Goal: Information Seeking & Learning: Learn about a topic

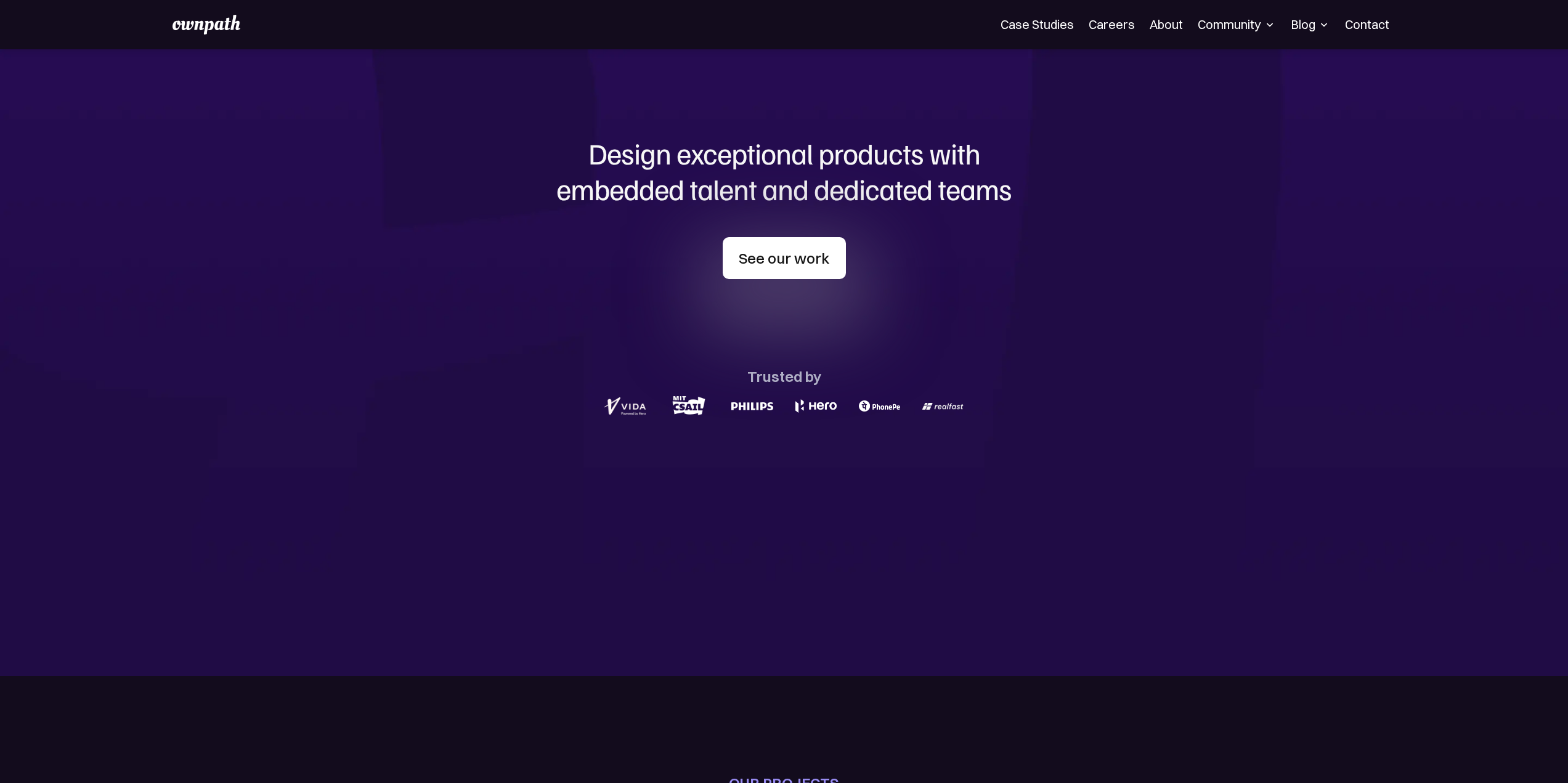
click at [819, 264] on link "See our work" at bounding box center [784, 258] width 123 height 42
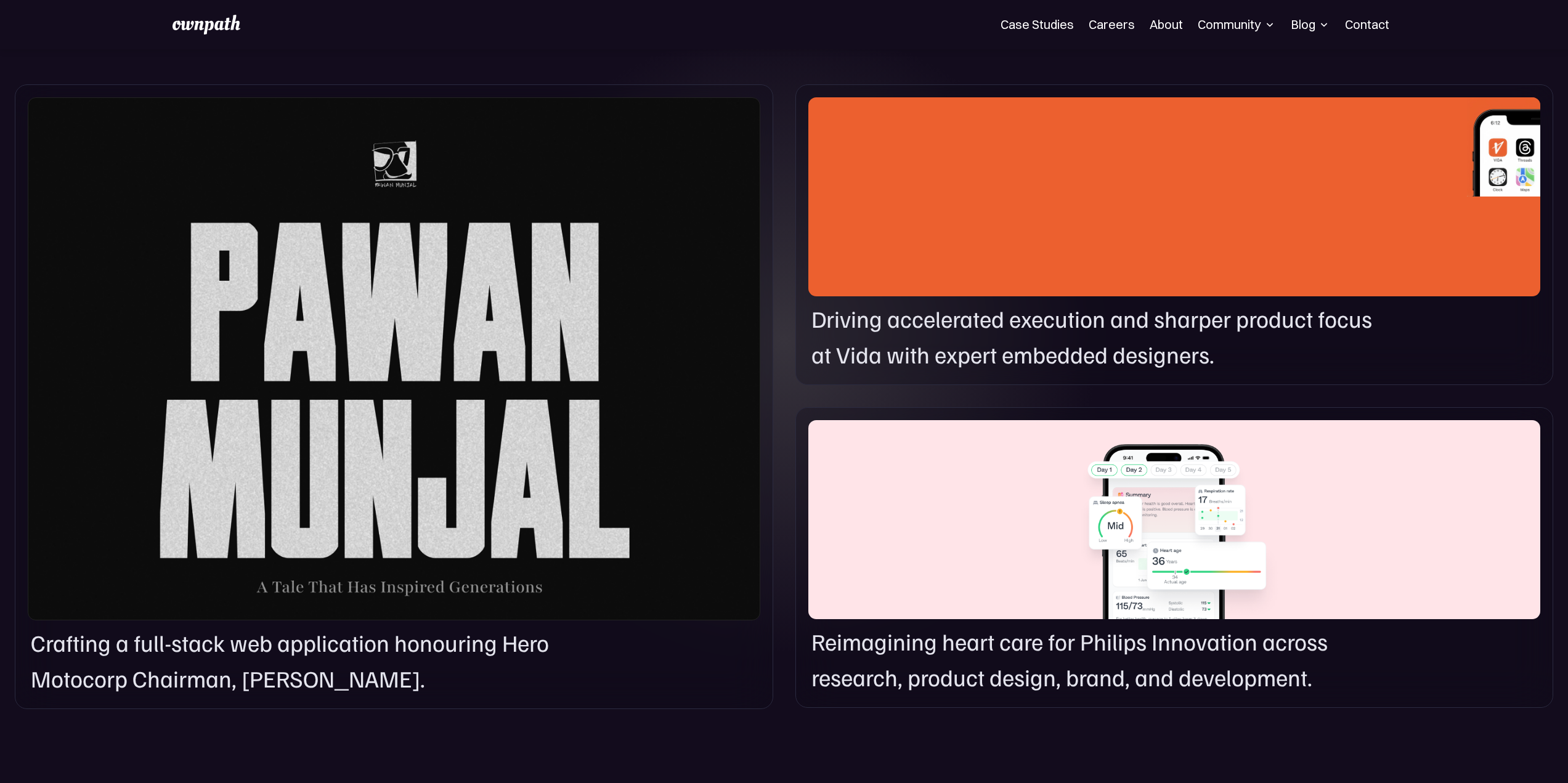
scroll to position [922, 0]
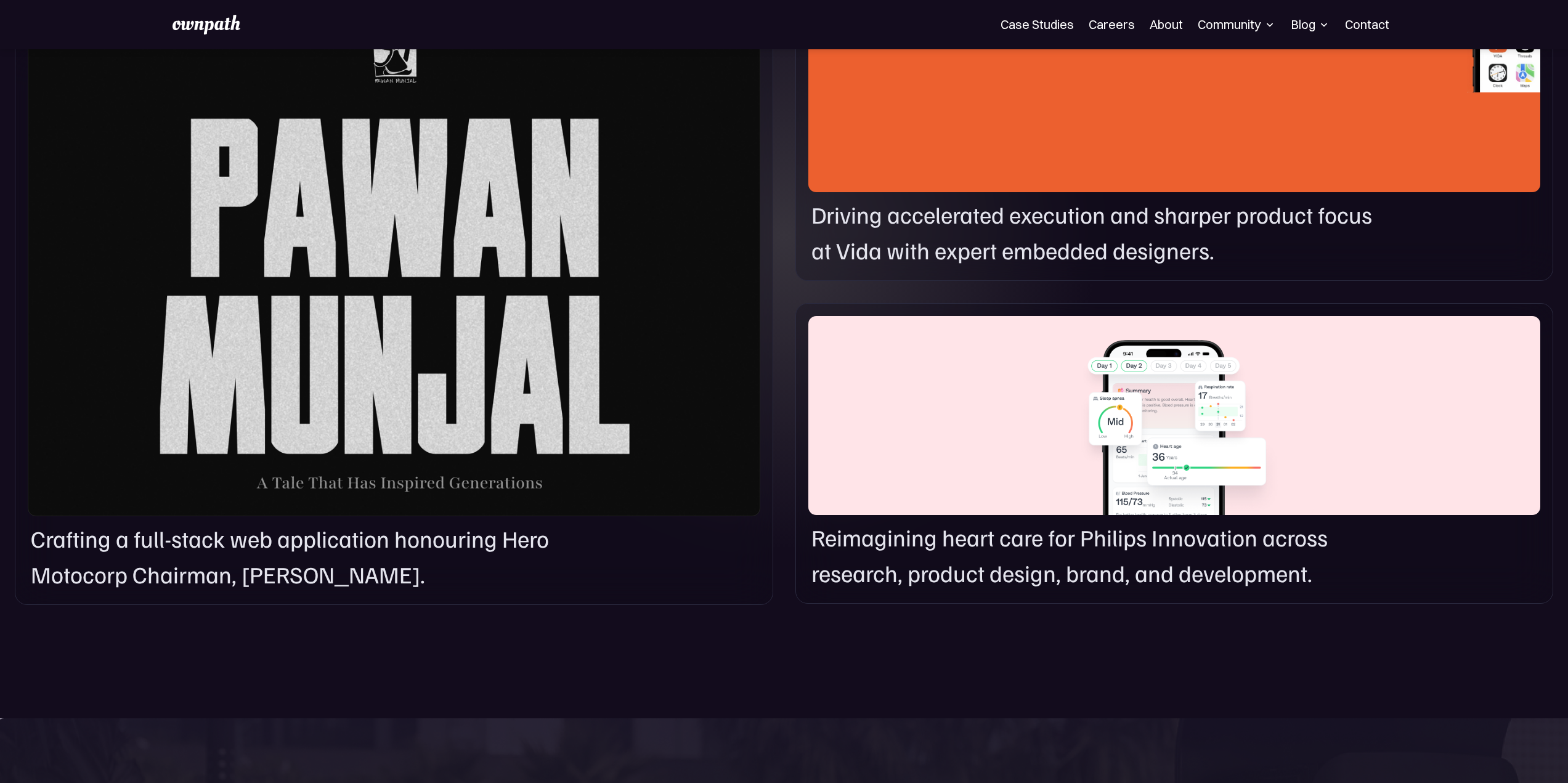
click at [1156, 418] on div at bounding box center [1174, 415] width 732 height 199
click at [1133, 536] on p "Reimagining heart care for Philips Innovation across research, product design, …" at bounding box center [1096, 555] width 569 height 71
click at [1018, 241] on p "Driving accelerated execution and sharper product focus at Vida with expert emb…" at bounding box center [1096, 232] width 569 height 71
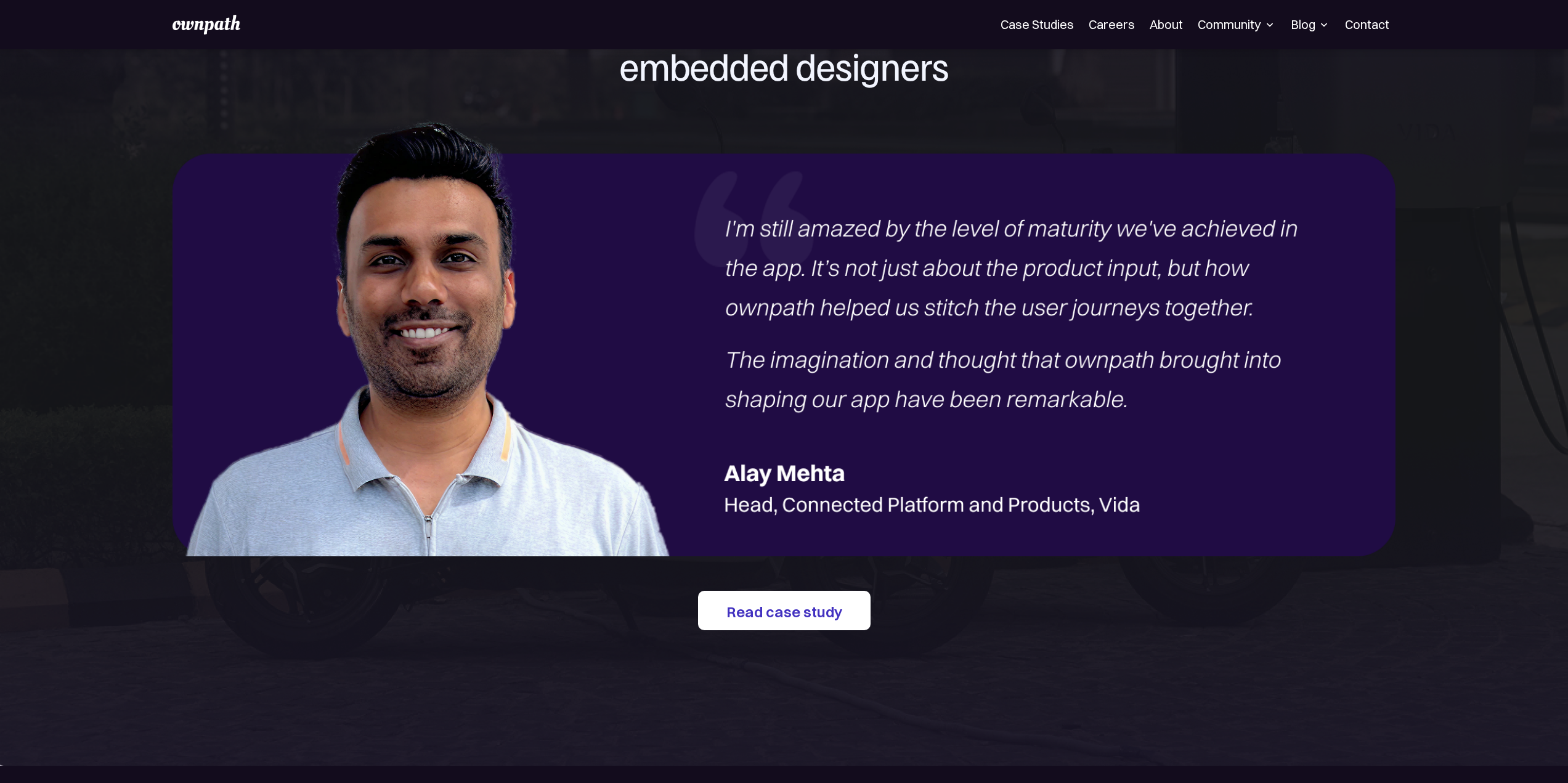
scroll to position [2154, 0]
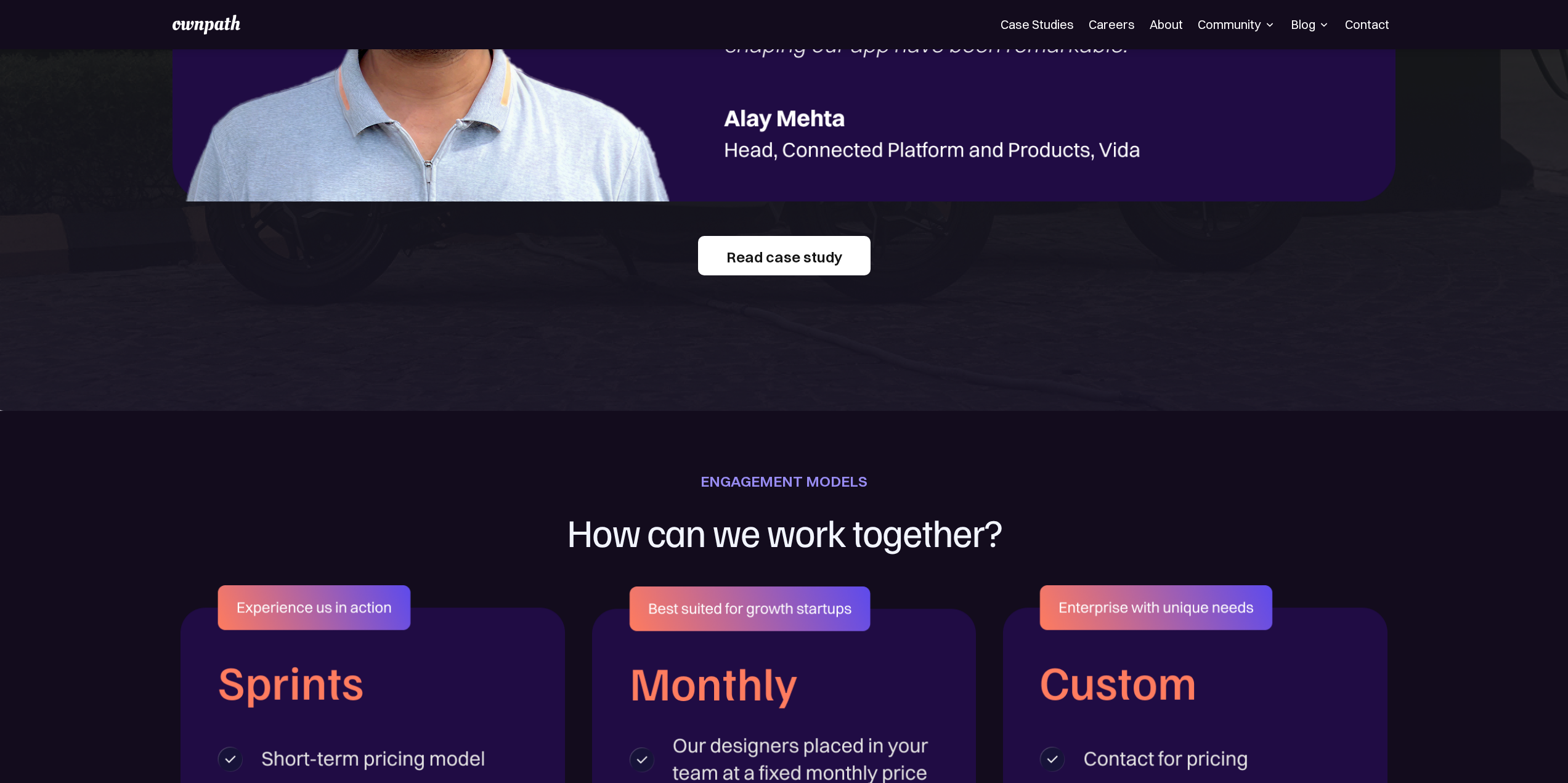
click at [830, 262] on link "Read case study" at bounding box center [784, 255] width 172 height 39
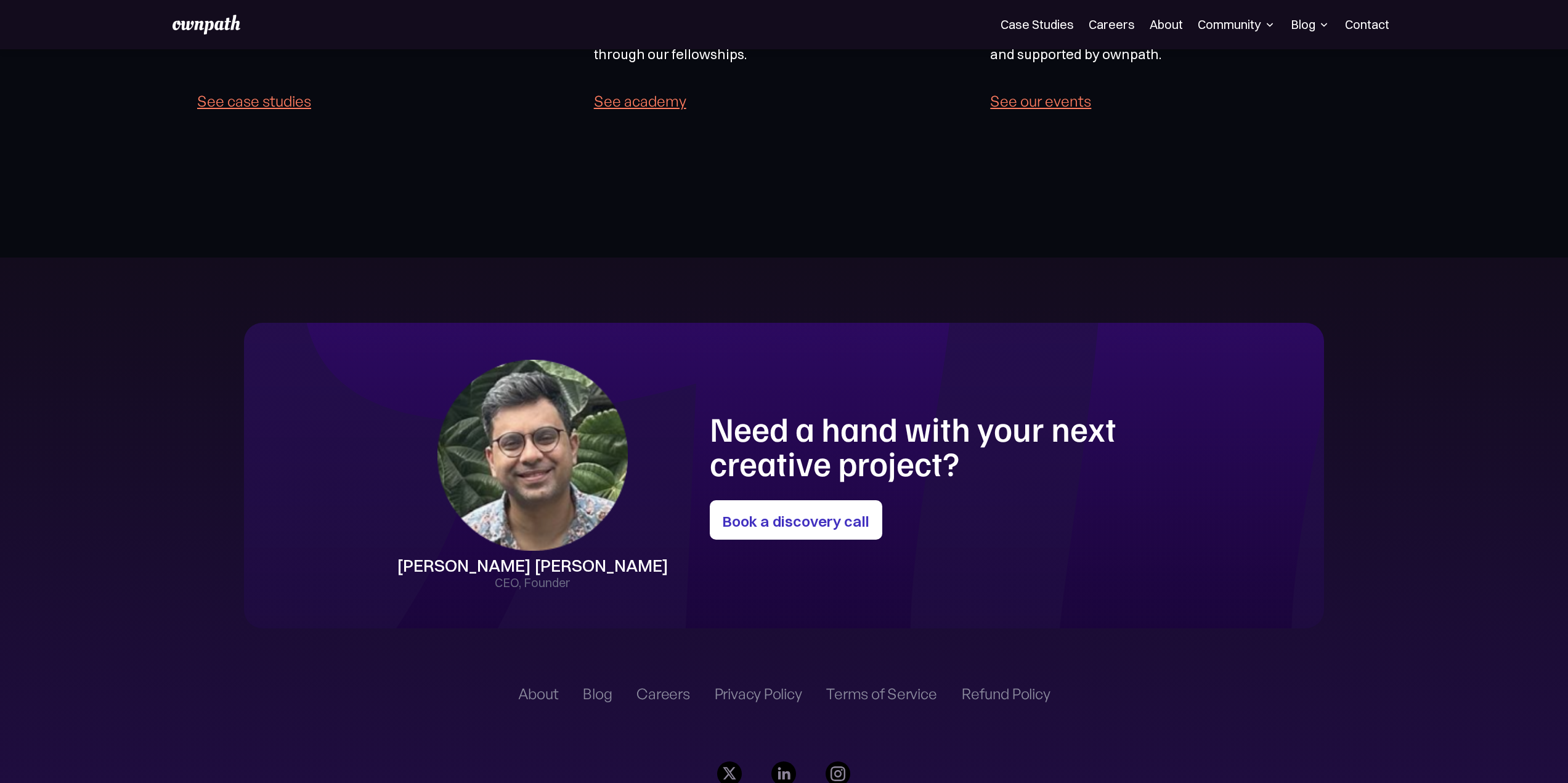
scroll to position [3632, 0]
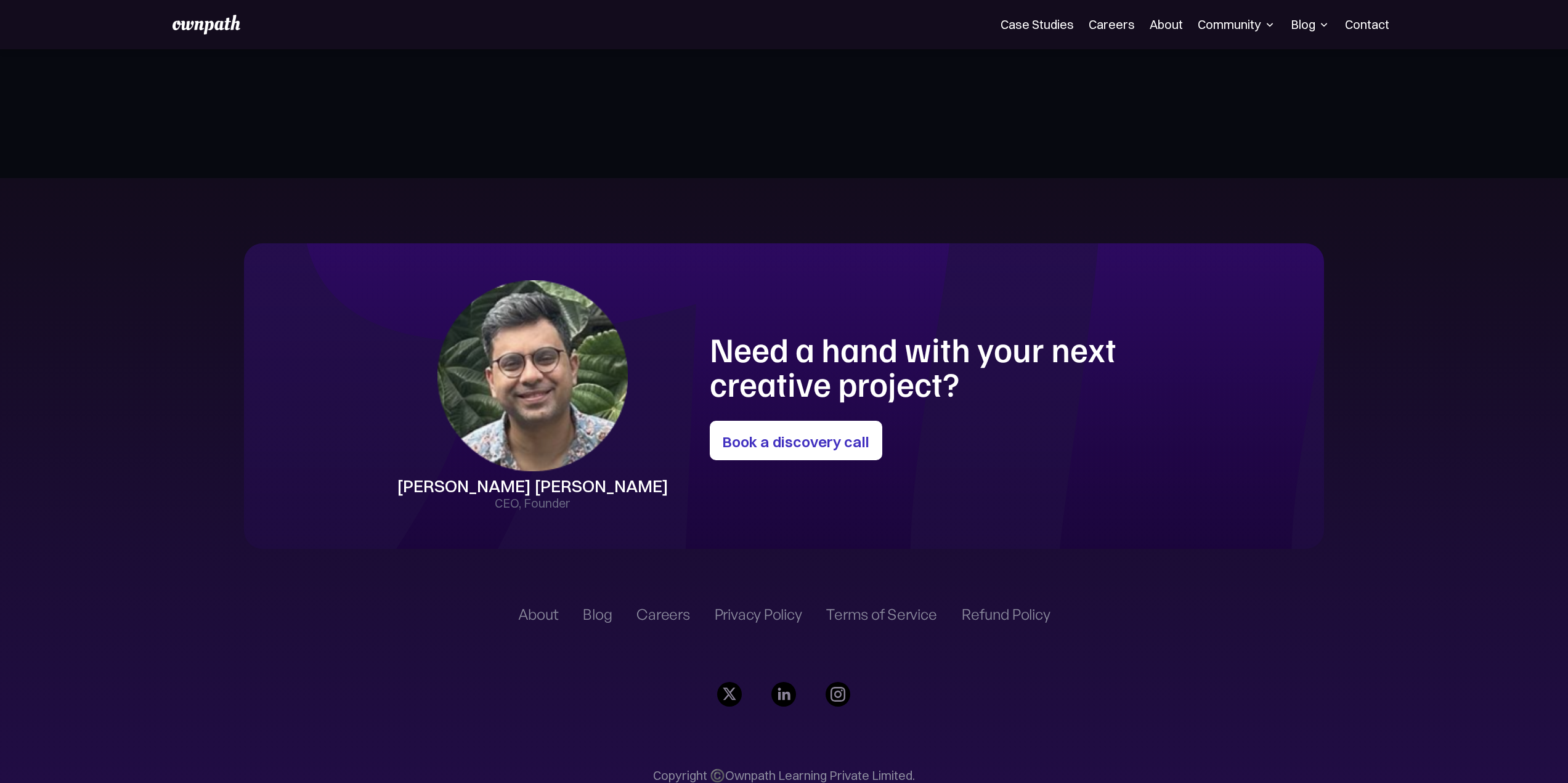
drag, startPoint x: 603, startPoint y: 318, endPoint x: 613, endPoint y: 303, distance: 18.0
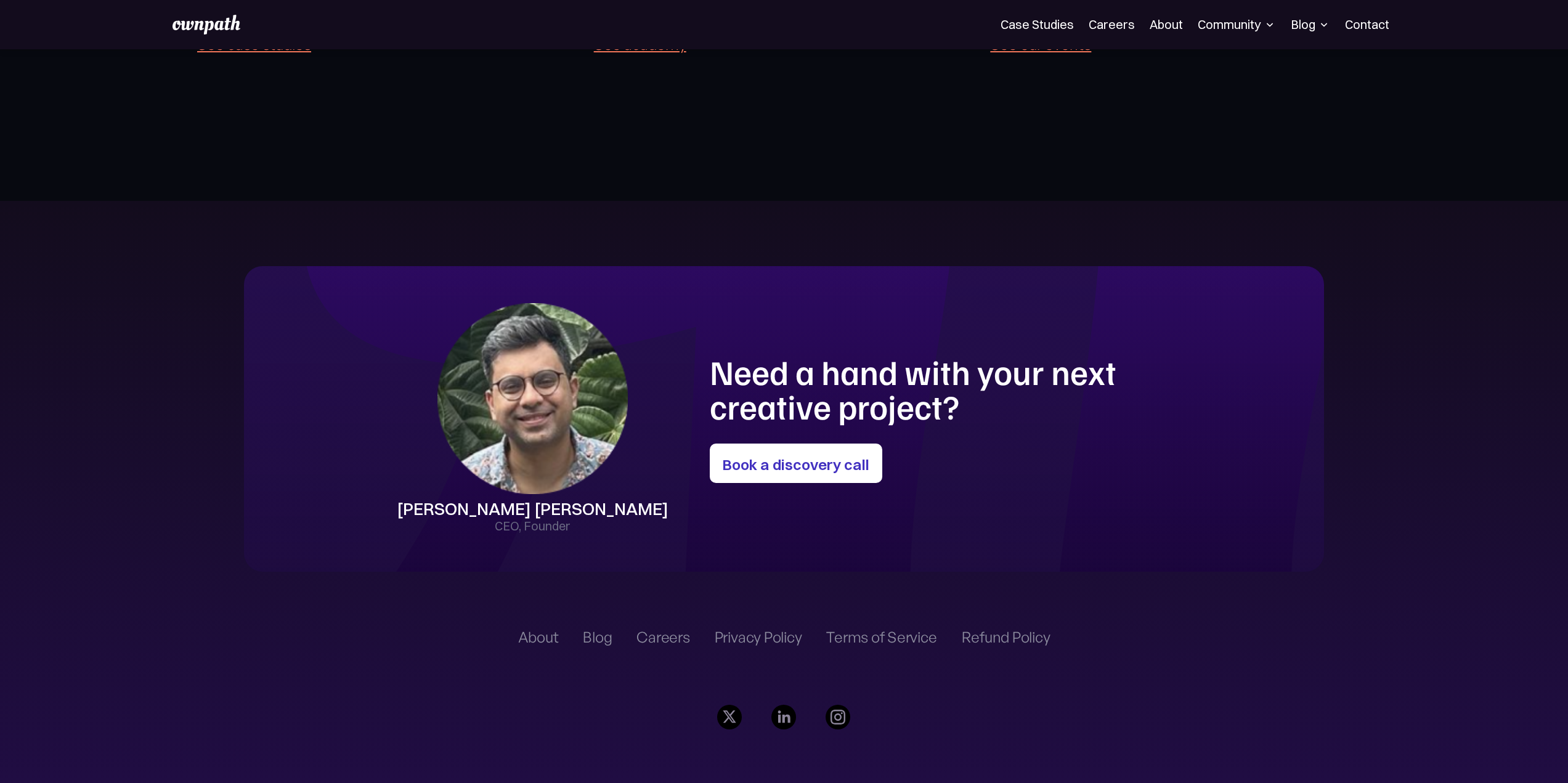
scroll to position [3634, 0]
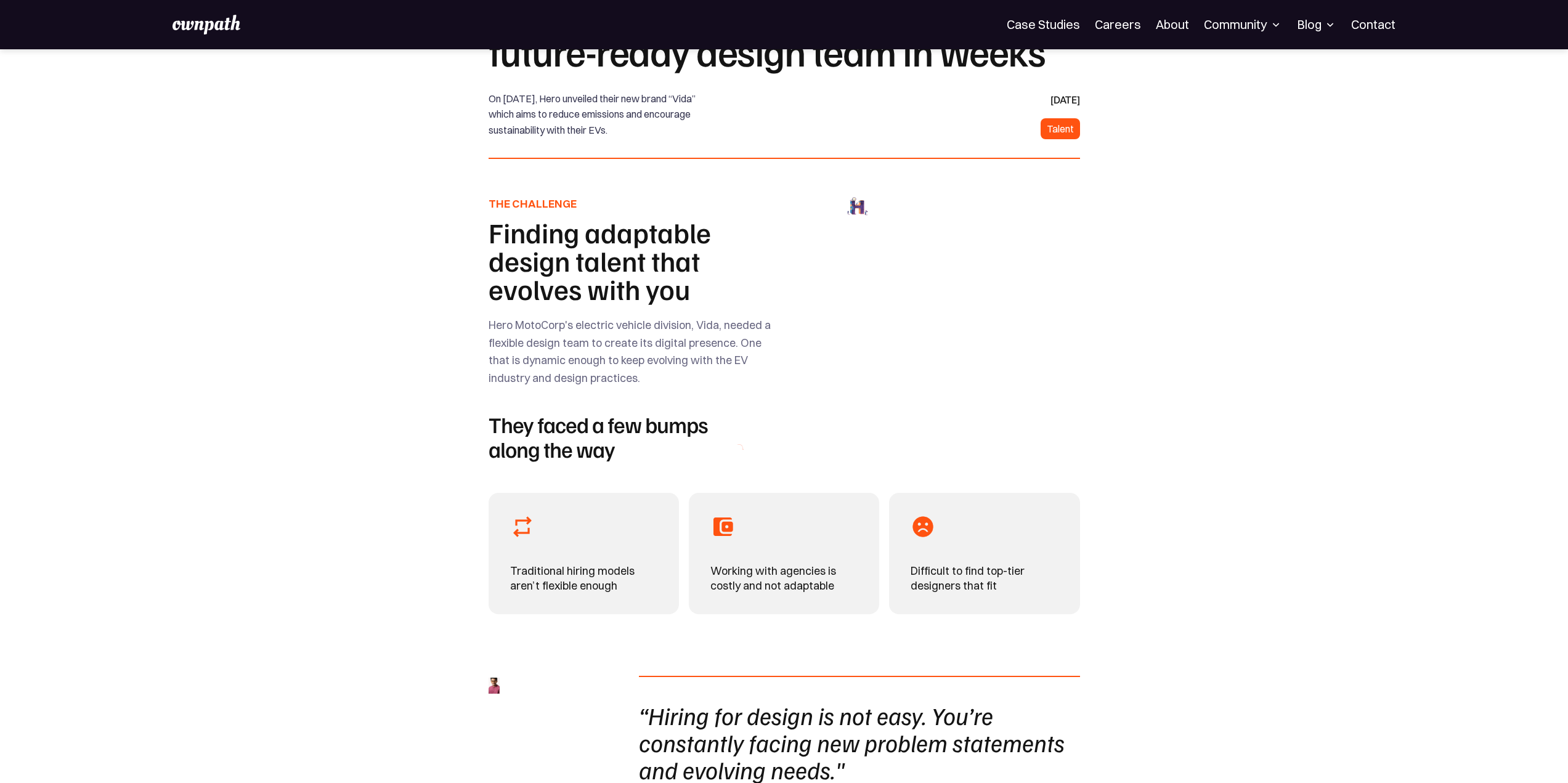
scroll to position [616, 0]
